Goal: Transaction & Acquisition: Purchase product/service

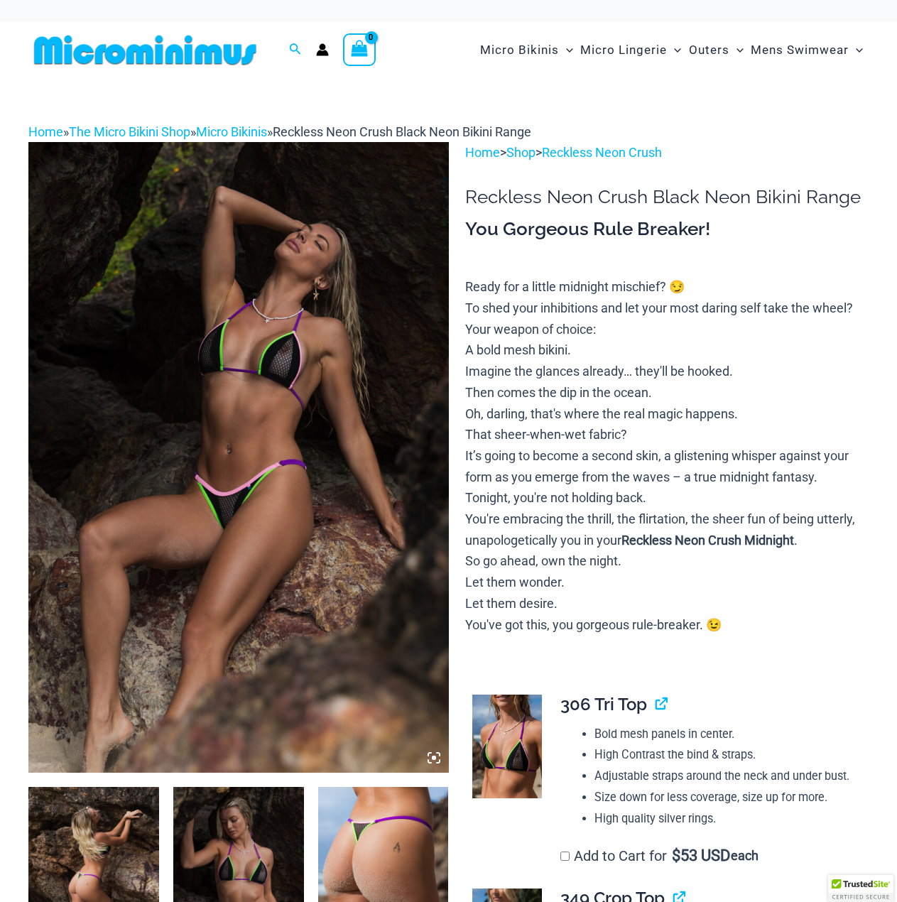
click at [288, 360] on img at bounding box center [238, 457] width 420 height 630
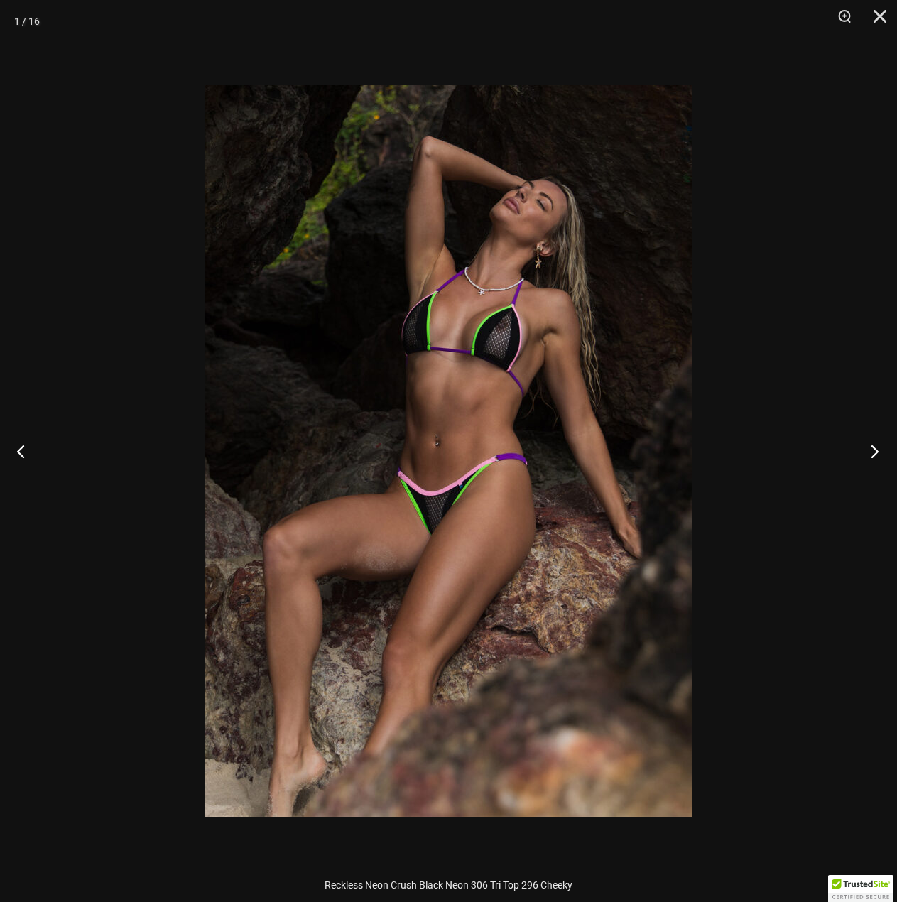
click at [869, 452] on button "Next" at bounding box center [870, 450] width 53 height 71
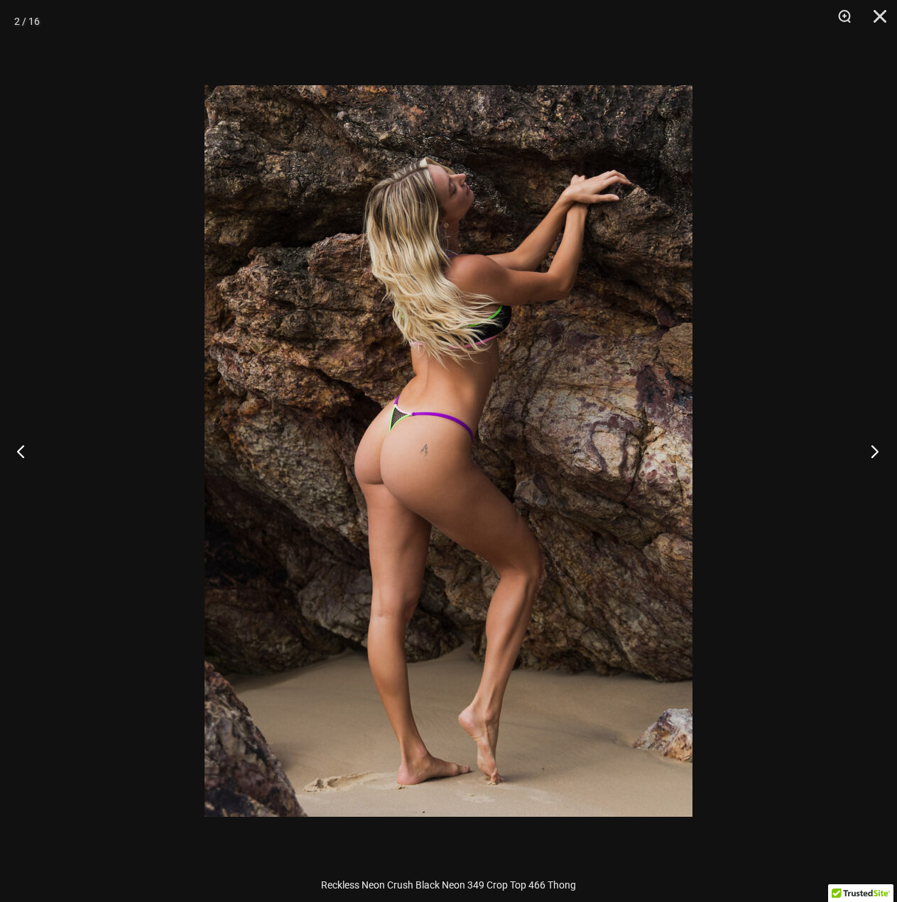
click at [869, 452] on button "Next" at bounding box center [870, 450] width 53 height 71
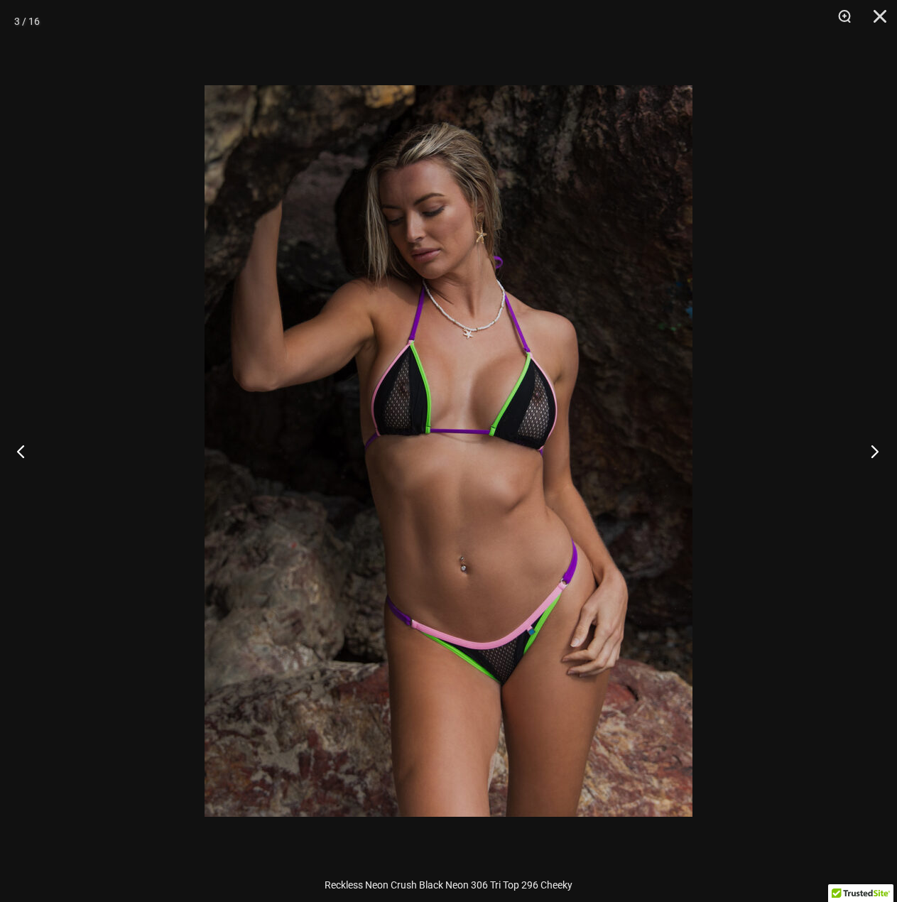
click at [869, 452] on button "Next" at bounding box center [870, 450] width 53 height 71
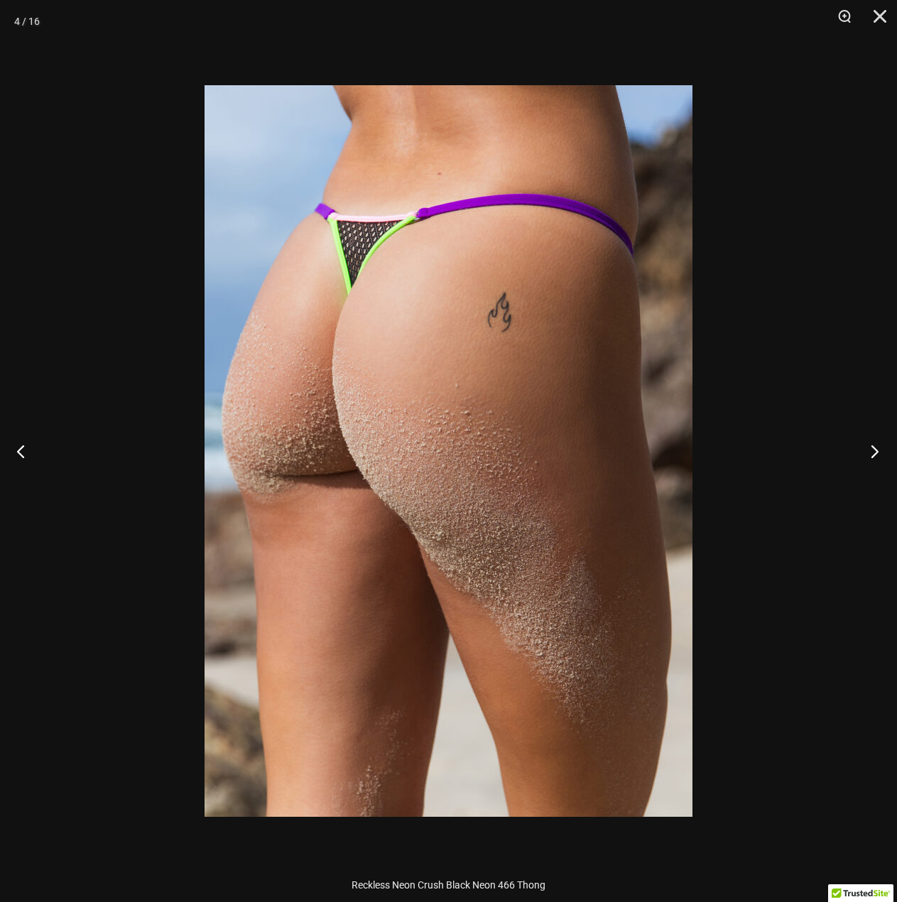
click at [869, 452] on button "Next" at bounding box center [870, 450] width 53 height 71
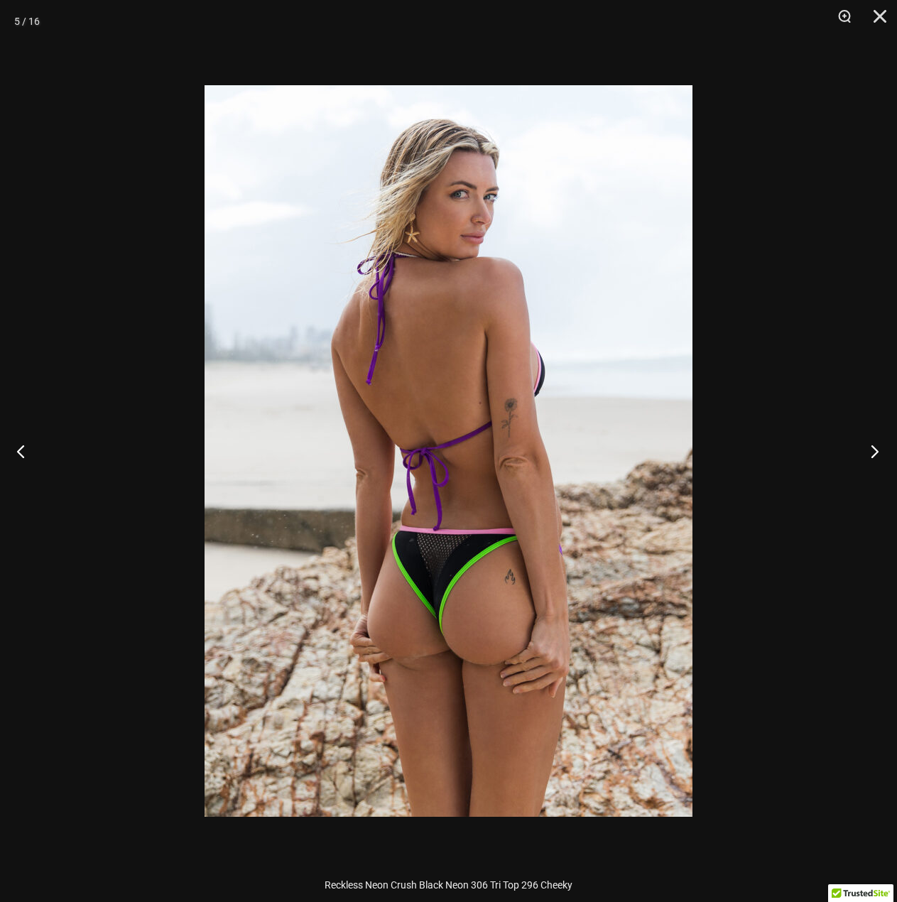
click at [869, 452] on button "Next" at bounding box center [870, 450] width 53 height 71
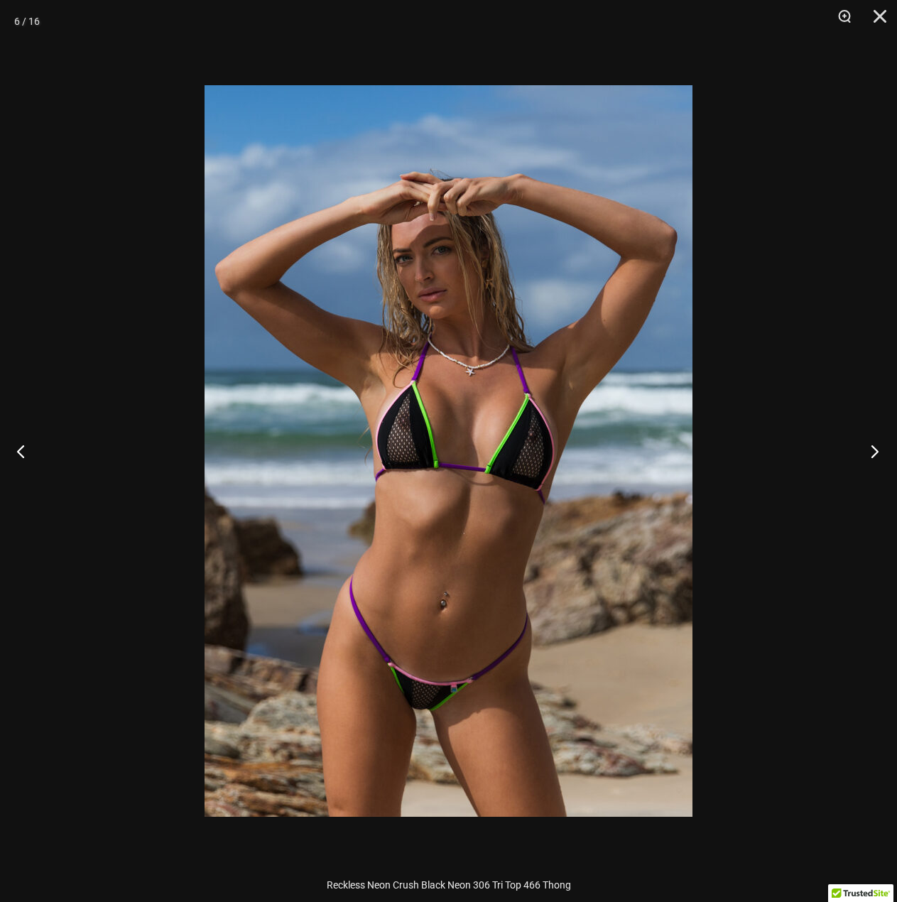
click at [869, 452] on button "Next" at bounding box center [870, 450] width 53 height 71
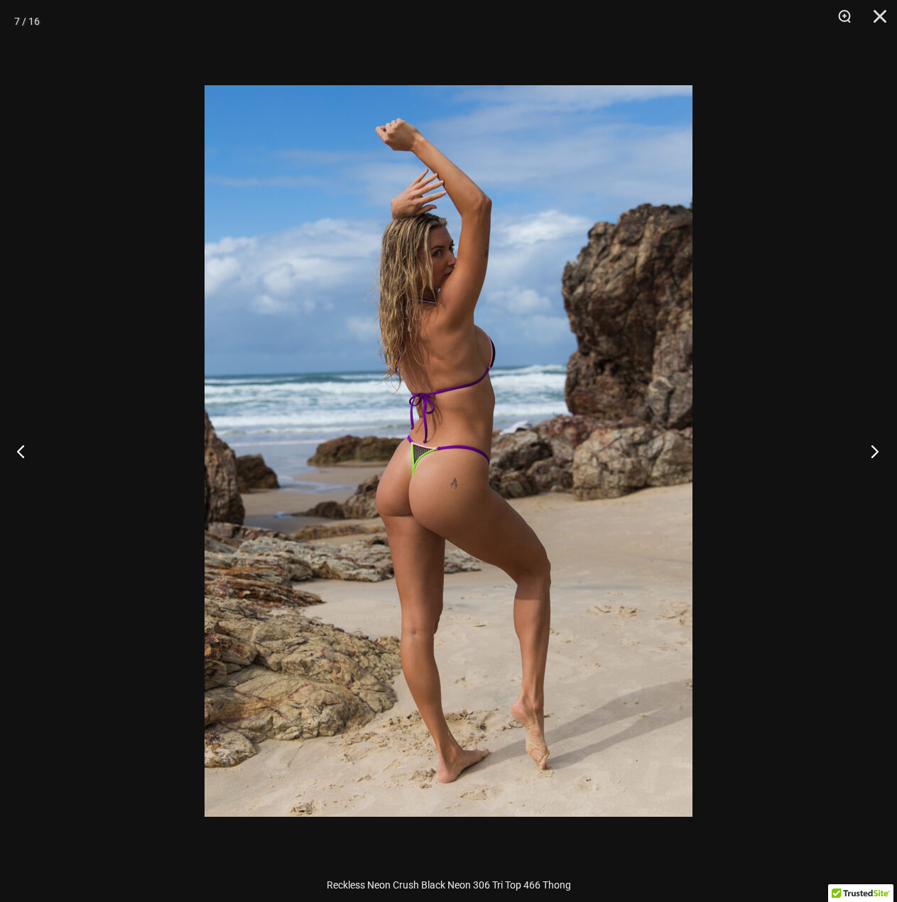
click at [869, 452] on button "Next" at bounding box center [870, 450] width 53 height 71
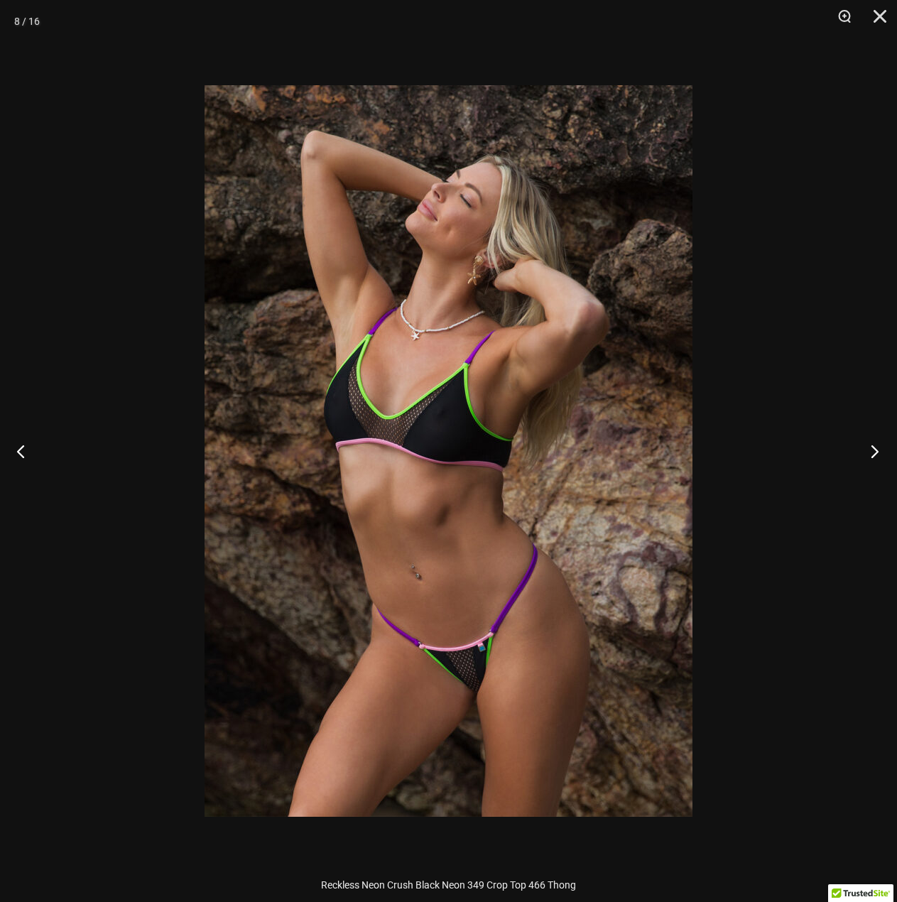
click at [869, 453] on button "Next" at bounding box center [870, 450] width 53 height 71
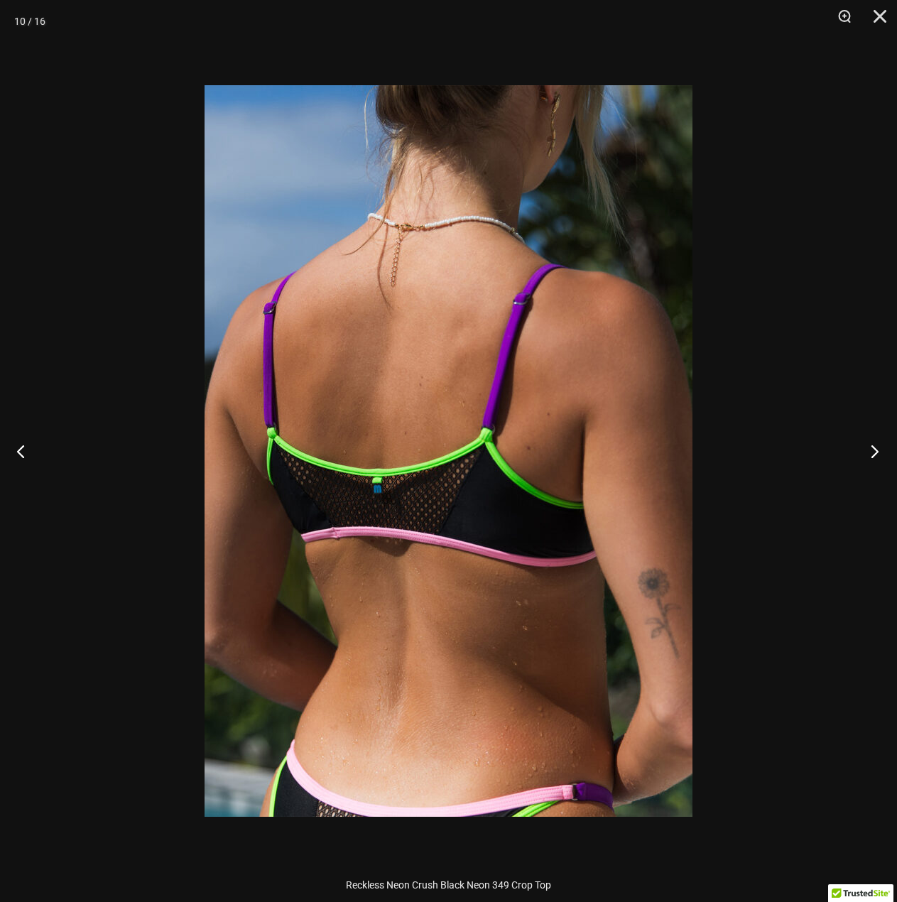
click at [869, 453] on button "Next" at bounding box center [870, 450] width 53 height 71
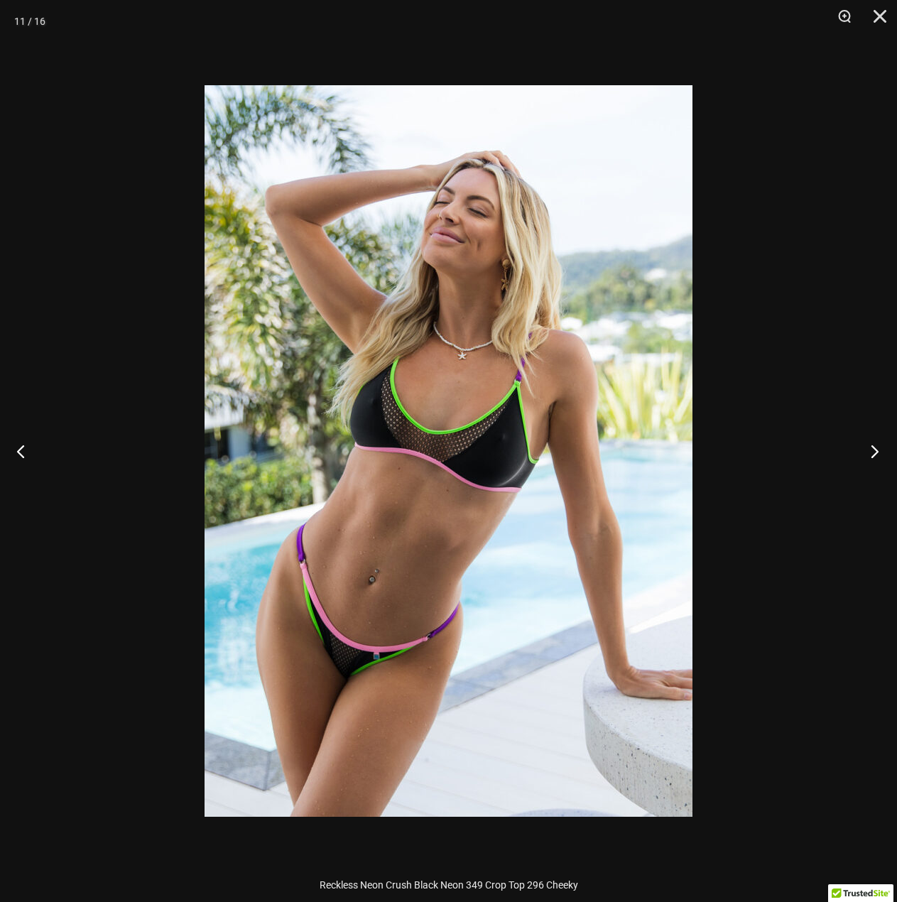
click at [868, 454] on button "Next" at bounding box center [870, 450] width 53 height 71
